Goal: Task Accomplishment & Management: Use online tool/utility

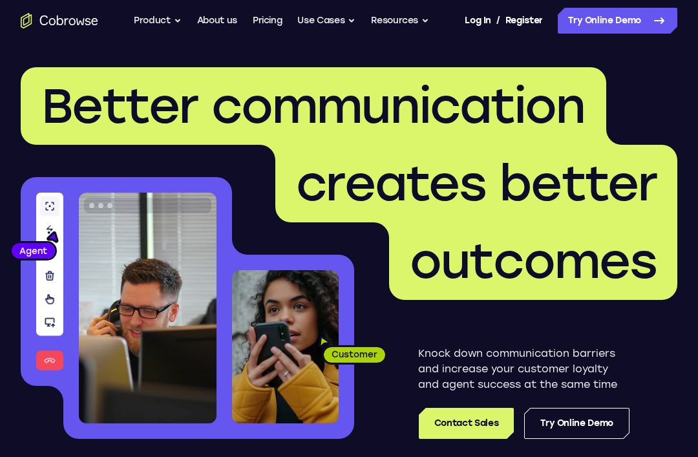
click at [620, 30] on link "Try Online Demo" at bounding box center [618, 21] width 120 height 26
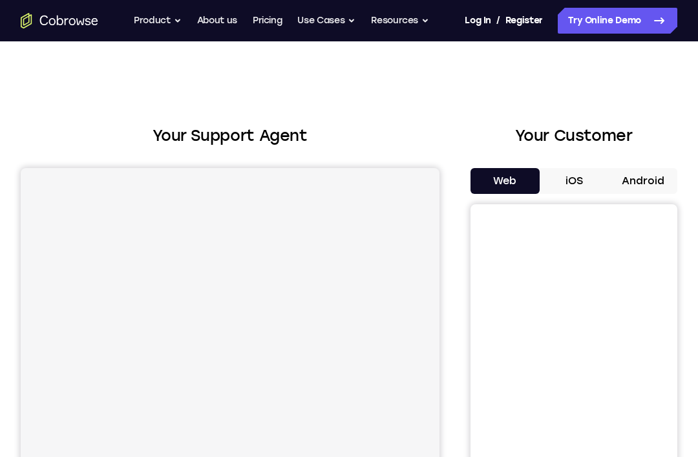
click at [643, 193] on button "Android" at bounding box center [643, 181] width 69 height 26
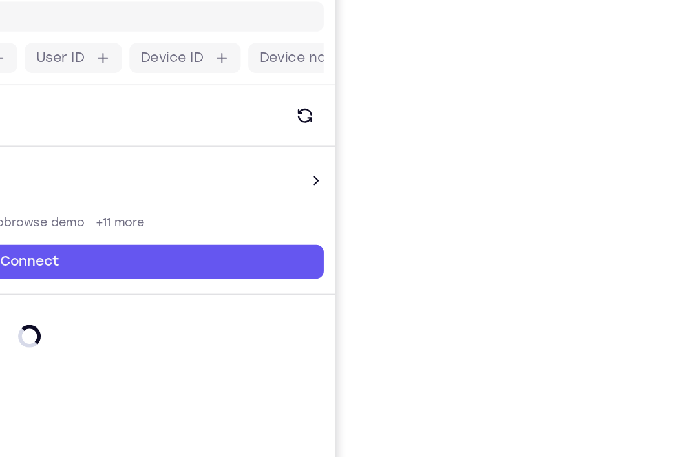
scroll to position [160, 0]
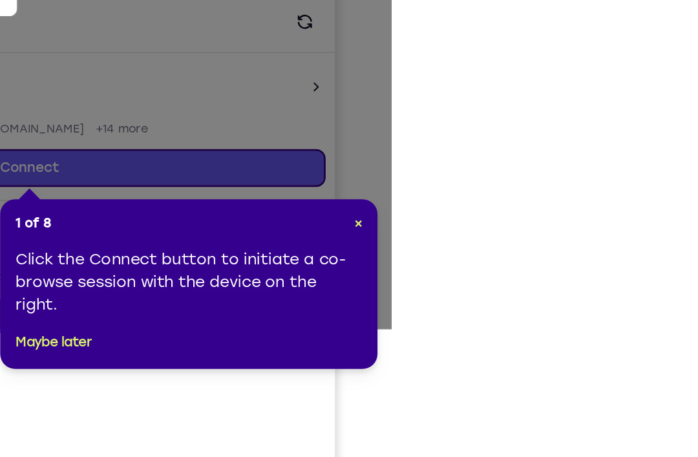
click at [453, 263] on span "×" at bounding box center [456, 268] width 6 height 11
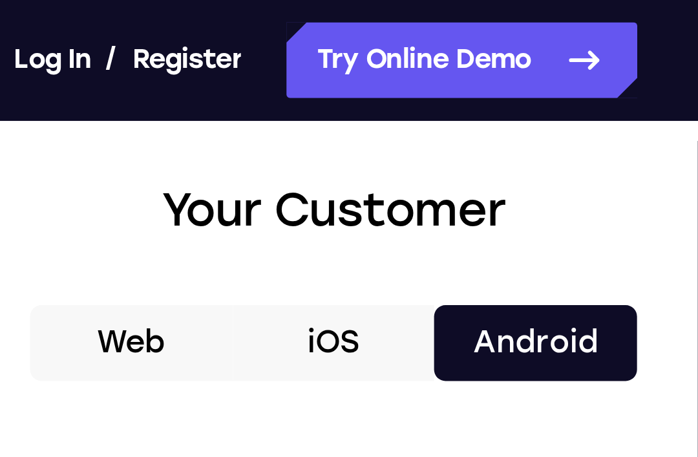
scroll to position [0, 0]
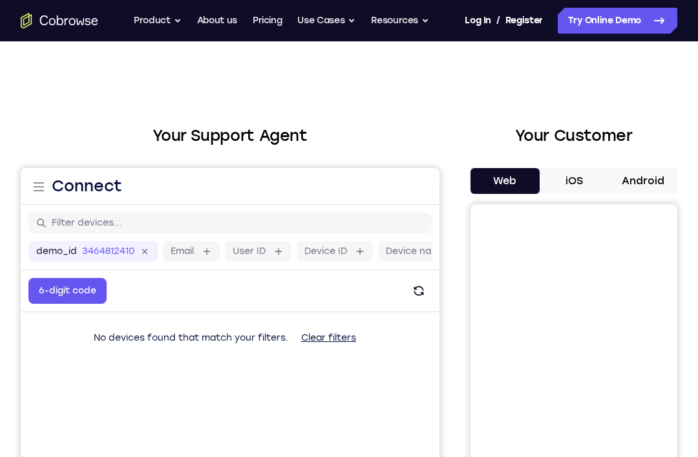
click at [654, 164] on div "Your Customer Web iOS Android" at bounding box center [574, 363] width 207 height 478
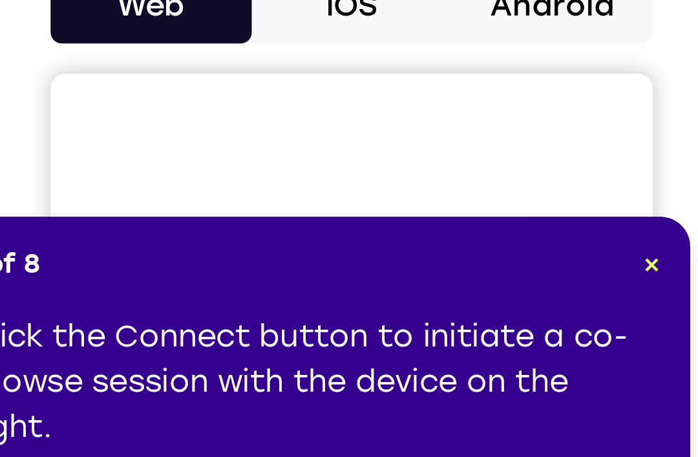
click at [609, 168] on button "Android" at bounding box center [643, 181] width 69 height 26
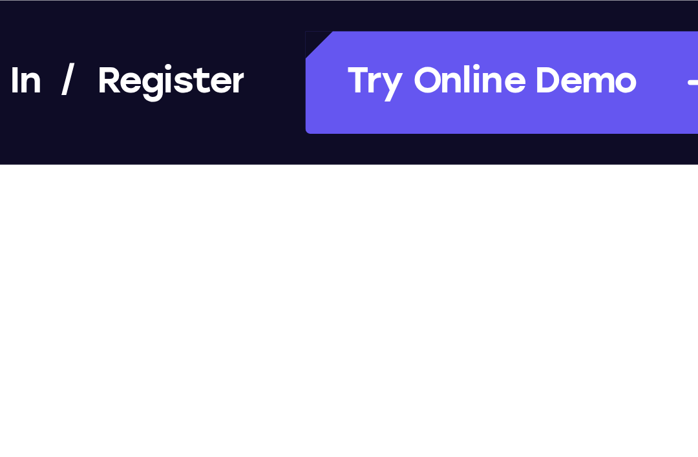
scroll to position [153, 0]
